Goal: Information Seeking & Learning: Check status

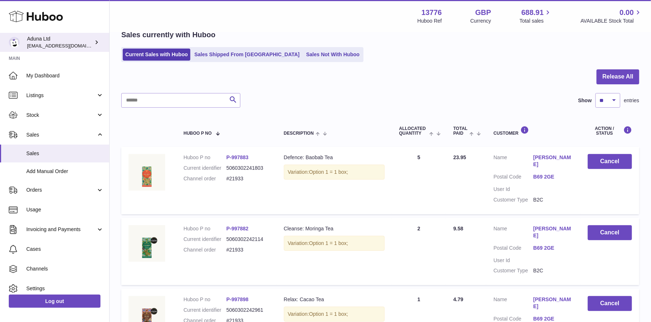
scroll to position [37, 0]
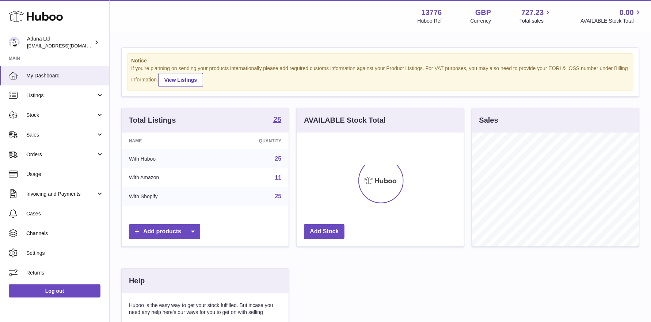
scroll to position [114, 167]
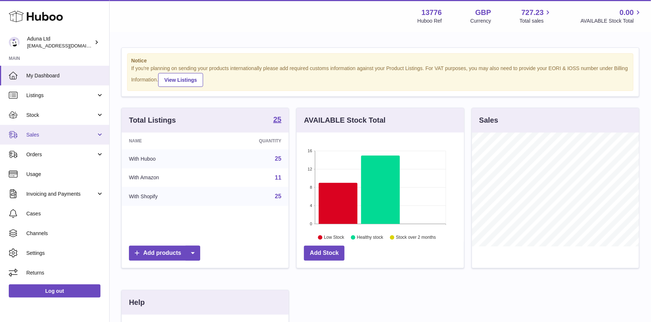
click at [30, 137] on span "Sales" at bounding box center [61, 135] width 70 height 7
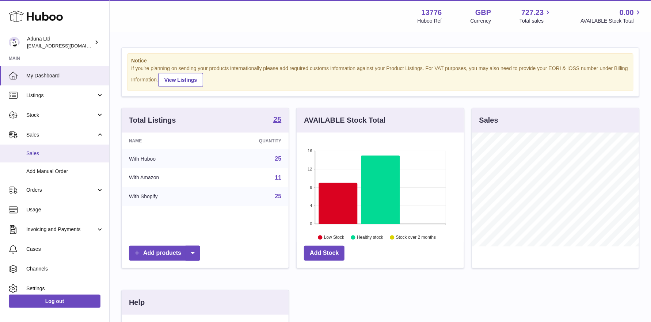
click at [36, 153] on span "Sales" at bounding box center [65, 153] width 78 height 7
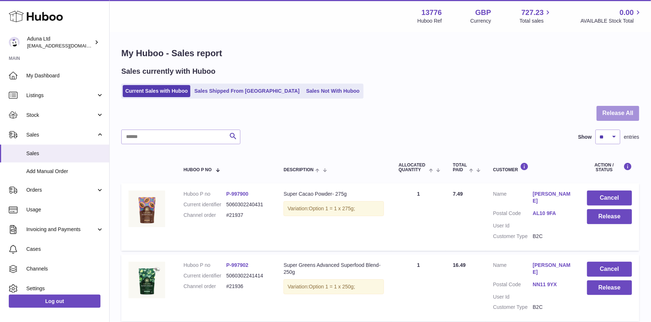
click at [611, 113] on button "Release All" at bounding box center [618, 113] width 43 height 15
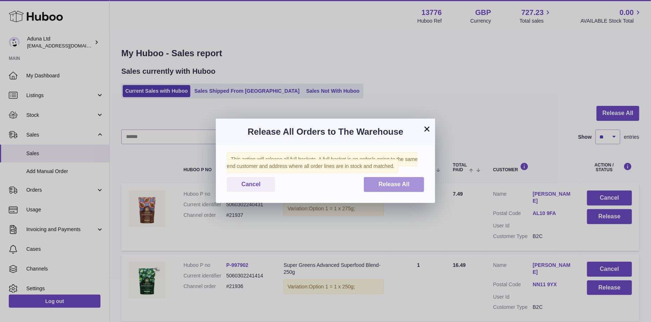
click at [385, 185] on span "Release All" at bounding box center [394, 184] width 31 height 6
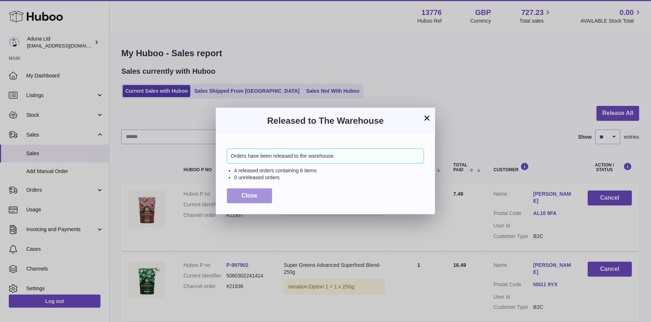
click at [249, 194] on span "Close" at bounding box center [250, 196] width 16 height 6
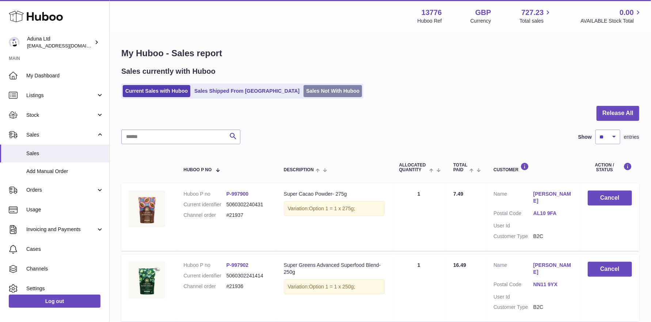
click at [307, 94] on link "Sales Not With Huboo" at bounding box center [333, 91] width 58 height 12
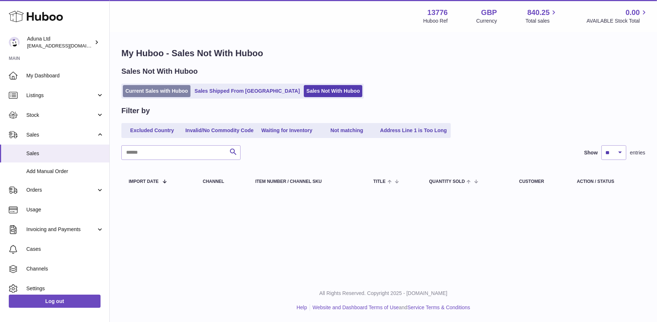
click at [146, 92] on link "Current Sales with Huboo" at bounding box center [157, 91] width 68 height 12
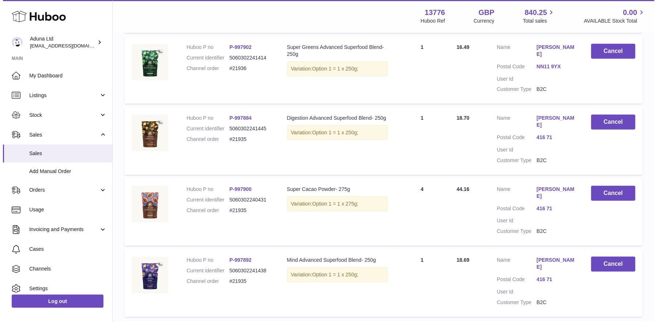
scroll to position [219, 0]
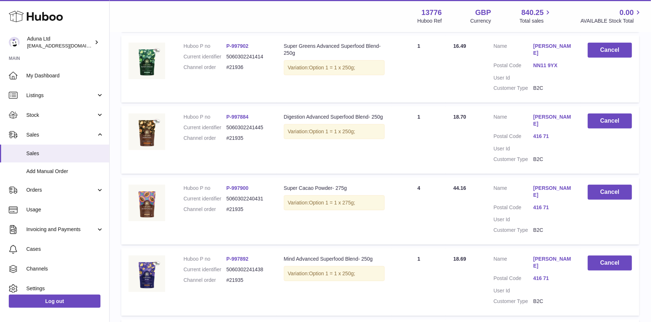
click at [564, 114] on link "[PERSON_NAME]" at bounding box center [554, 121] width 40 height 14
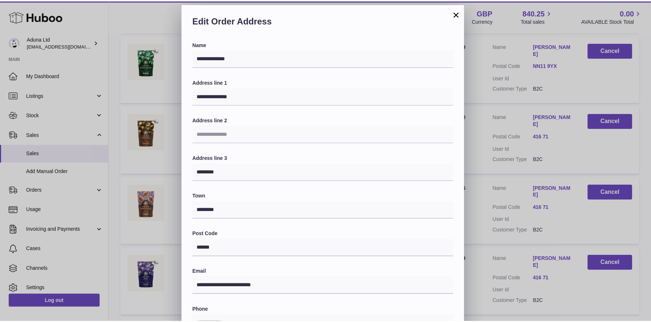
scroll to position [0, 0]
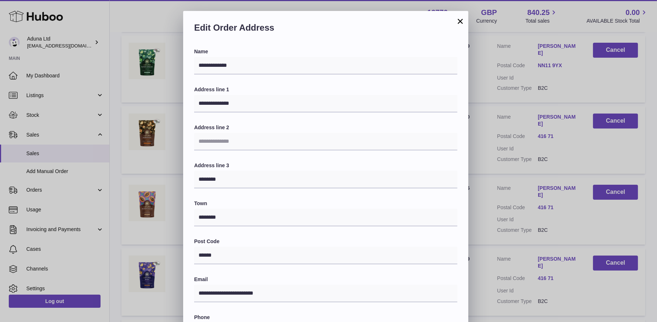
click at [458, 20] on button "×" at bounding box center [460, 21] width 9 height 9
